Goal: Task Accomplishment & Management: Complete application form

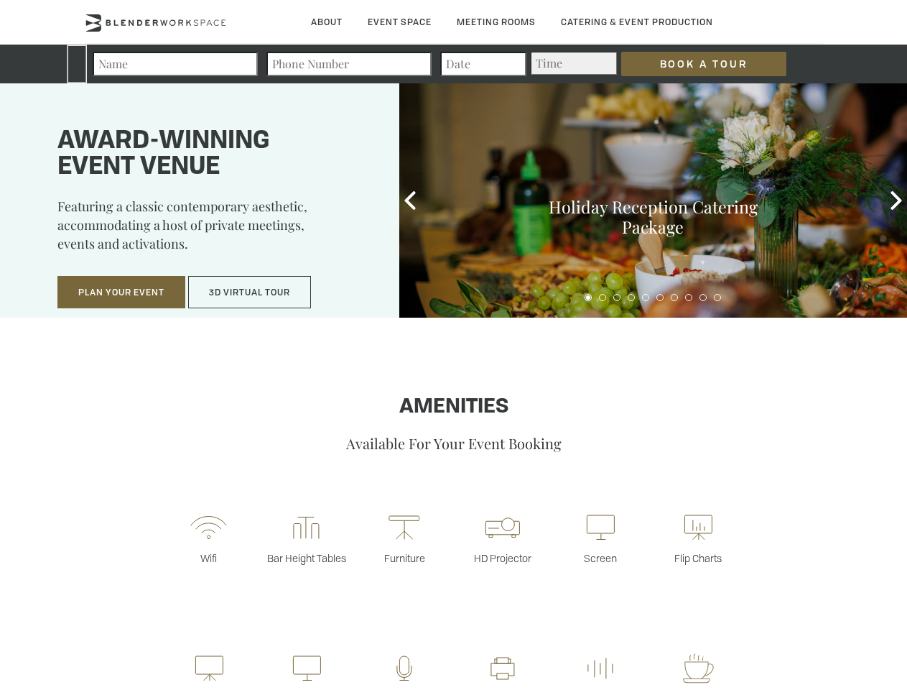
click at [693, 64] on input "Book a Tour" at bounding box center [704, 64] width 165 height 24
click at [121, 292] on button "Plan Your Event" at bounding box center [121, 292] width 128 height 33
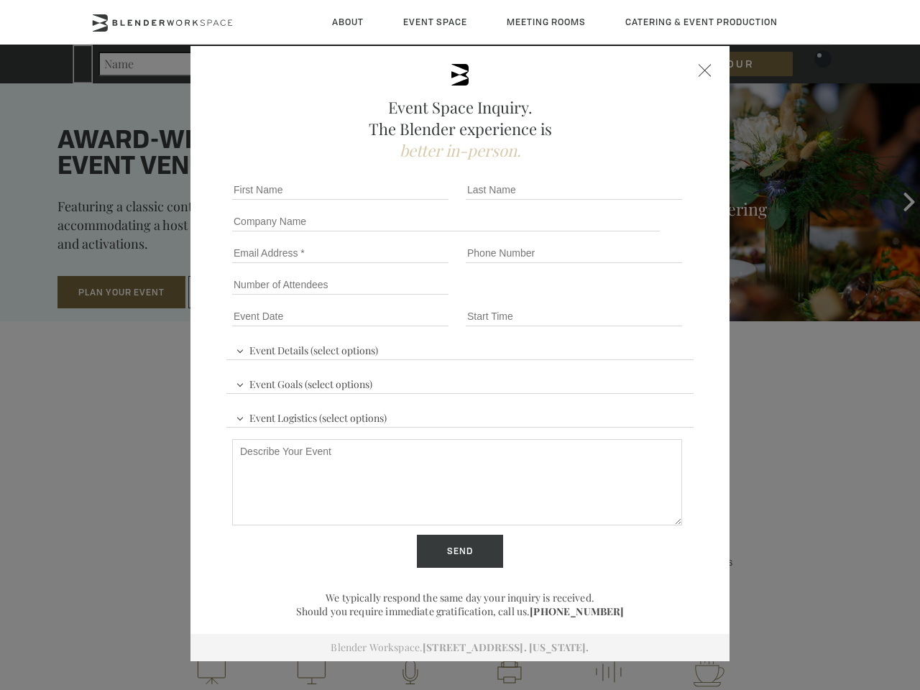
click at [250, 292] on button "3D Virtual Tour" at bounding box center [249, 292] width 123 height 33
click at [410, 200] on div "First name *" at bounding box center [343, 190] width 234 height 32
click at [897, 200] on div "Event Space Inquiry. The Blender experience is better in-person. Event Details …" at bounding box center [460, 345] width 920 height 690
click at [588, 297] on fieldset "Number of Attendees Budget Range" at bounding box center [459, 285] width 467 height 32
click at [603, 297] on fieldset "Number of Attendees Budget Range" at bounding box center [459, 285] width 467 height 32
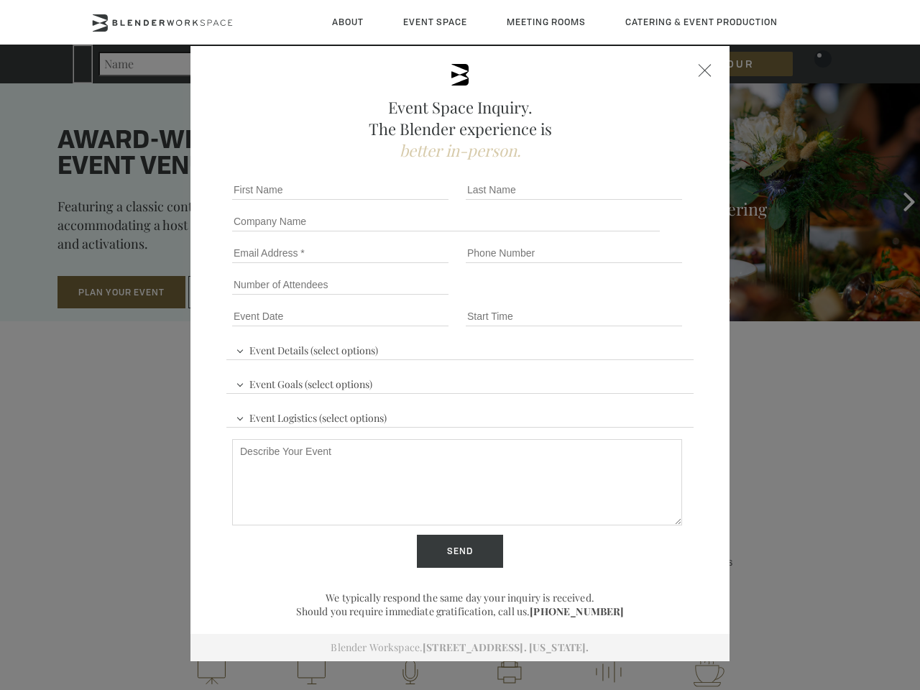
click at [617, 297] on fieldset "Number of Attendees Budget Range" at bounding box center [459, 285] width 467 height 32
click at [632, 297] on fieldset "Number of Attendees Budget Range" at bounding box center [459, 285] width 467 height 32
click at [646, 297] on fieldset "Number of Attendees Budget Range" at bounding box center [459, 285] width 467 height 32
